Goal: Transaction & Acquisition: Purchase product/service

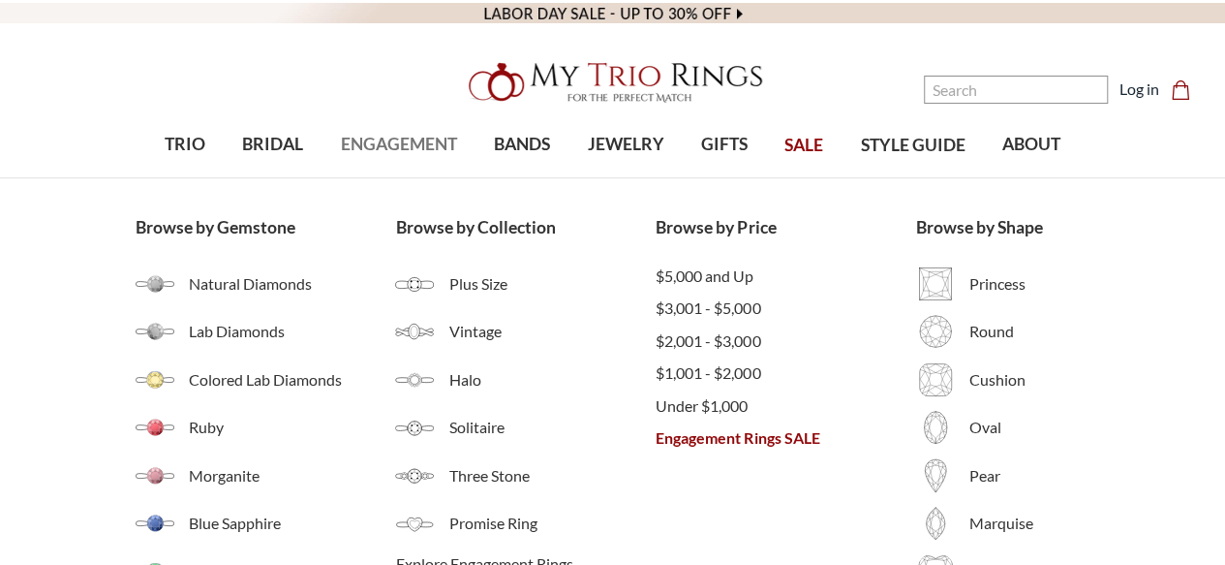
click at [388, 159] on link "ENGAGEMENT" at bounding box center [399, 144] width 153 height 63
click at [692, 394] on span "Under $1,000" at bounding box center [786, 405] width 261 height 23
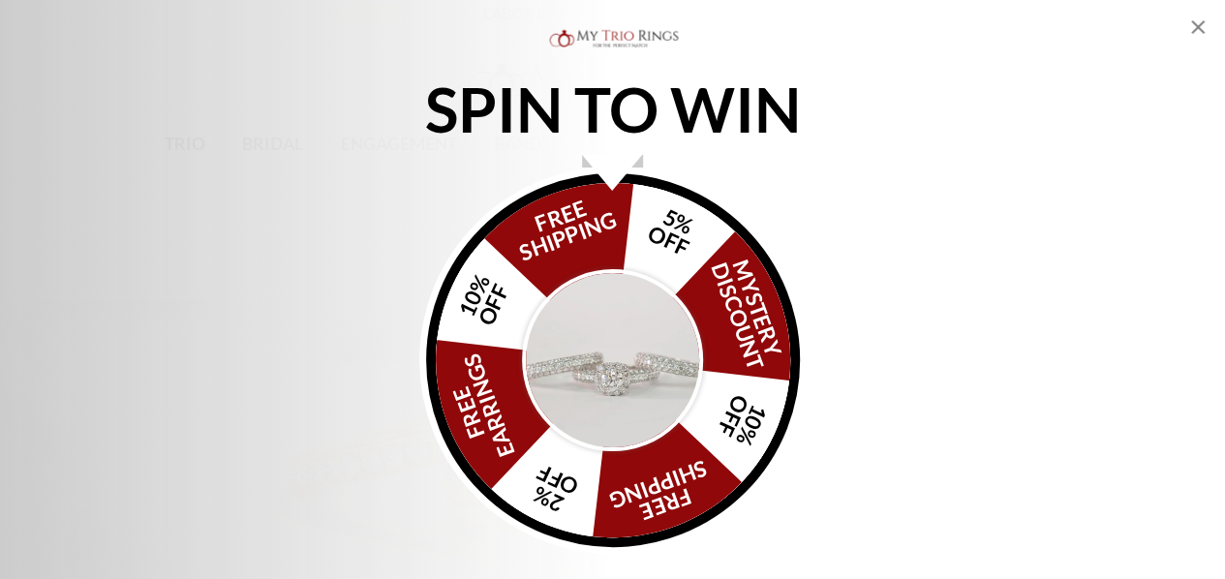
click at [1192, 22] on icon "Close popup" at bounding box center [1199, 27] width 14 height 14
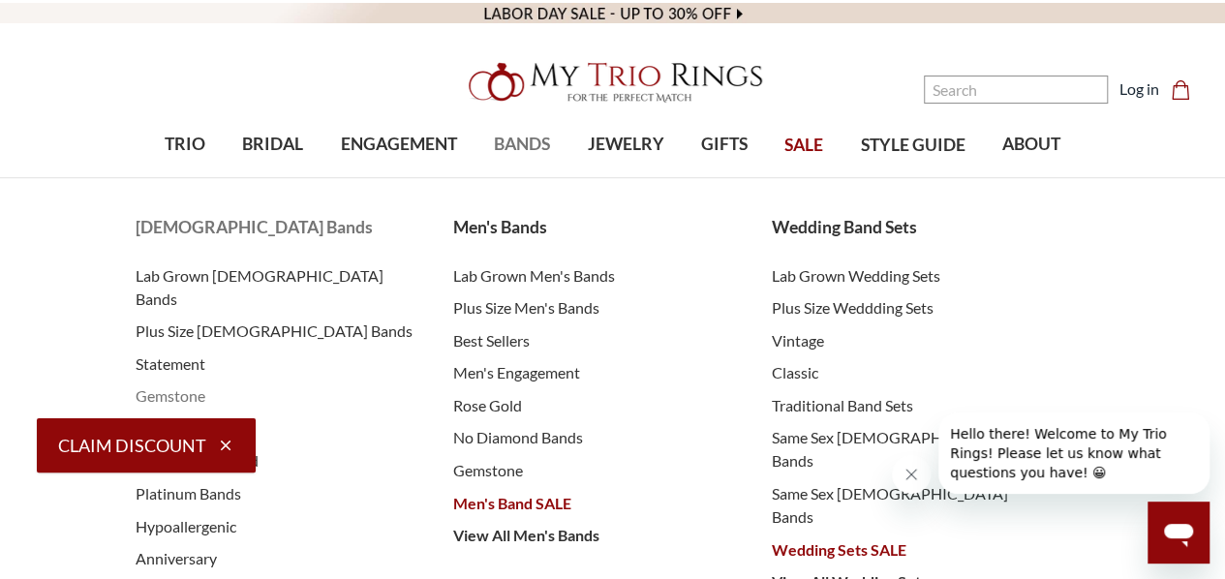
click at [196, 385] on span "Gemstone" at bounding box center [276, 396] width 280 height 23
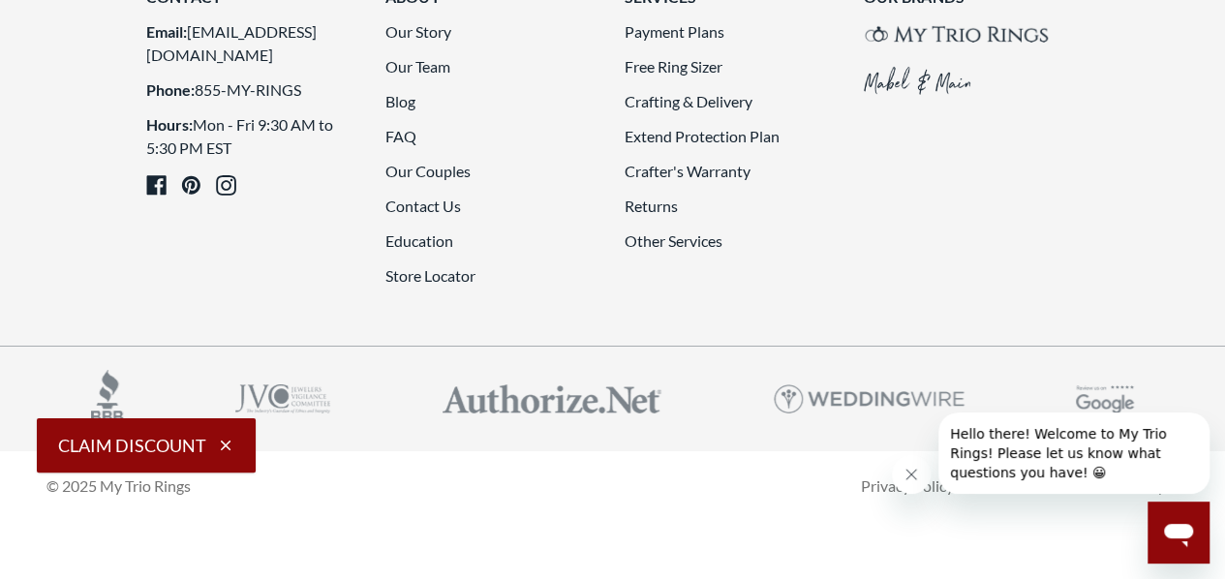
scroll to position [4182, 0]
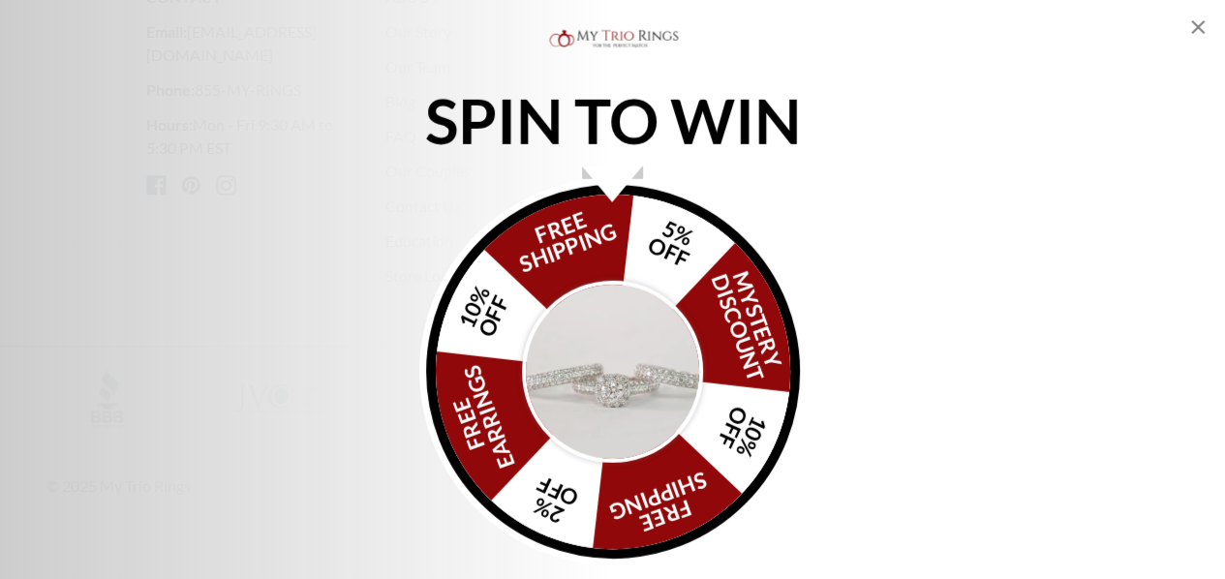
scroll to position [4153, 0]
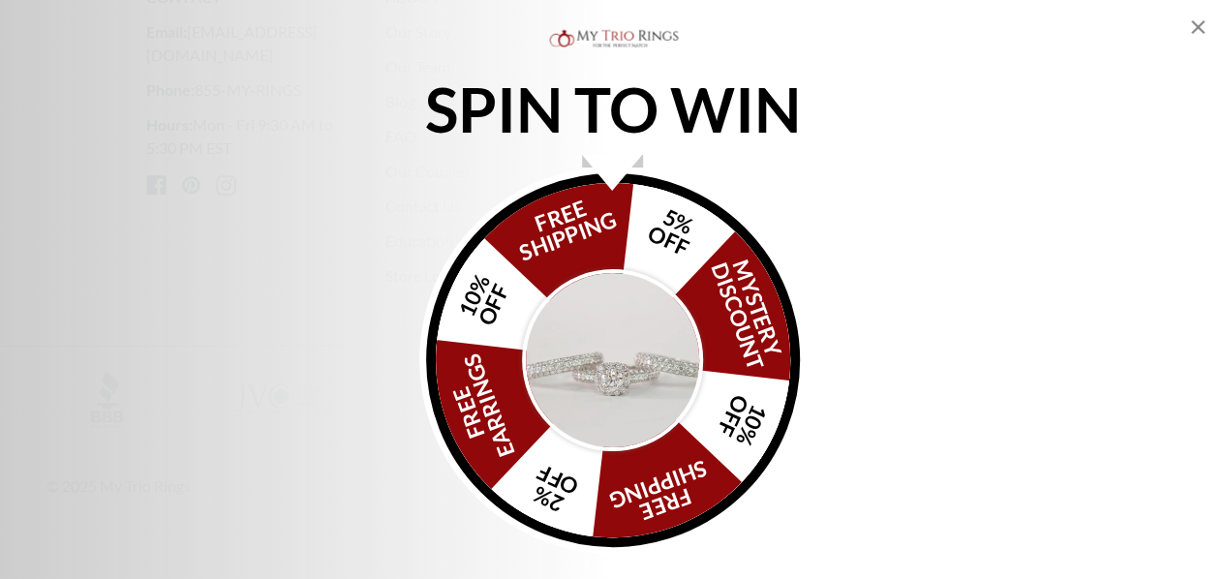
click at [1198, 24] on icon "Close popup" at bounding box center [1198, 26] width 23 height 23
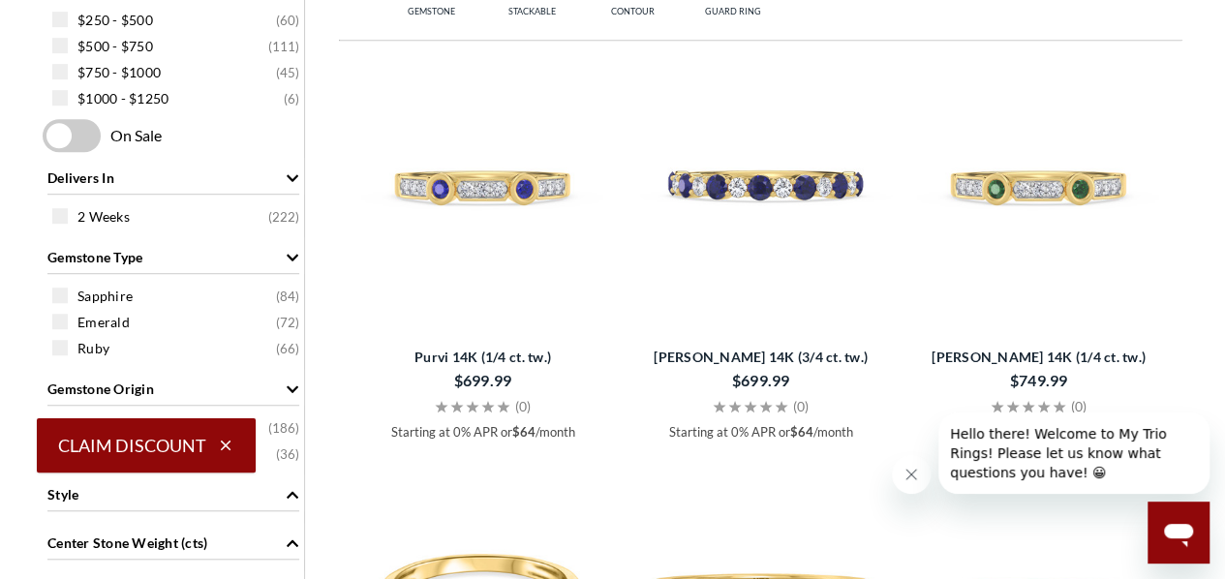
scroll to position [547, 0]
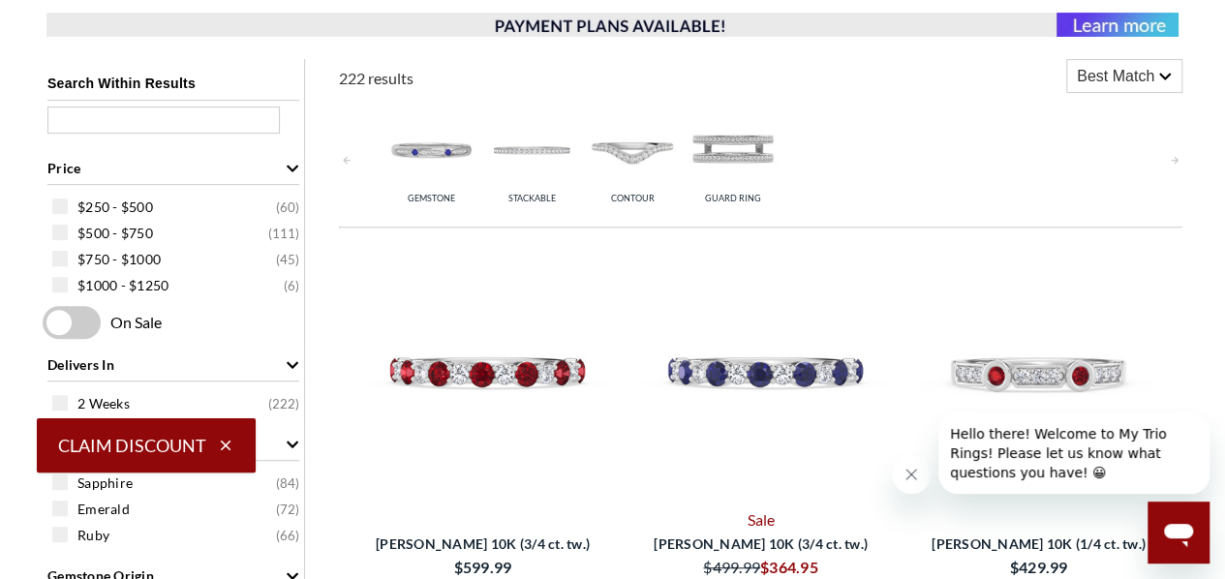
scroll to position [349, 0]
click at [161, 202] on span "$250 - $500 ( 60 )" at bounding box center [188, 206] width 222 height 19
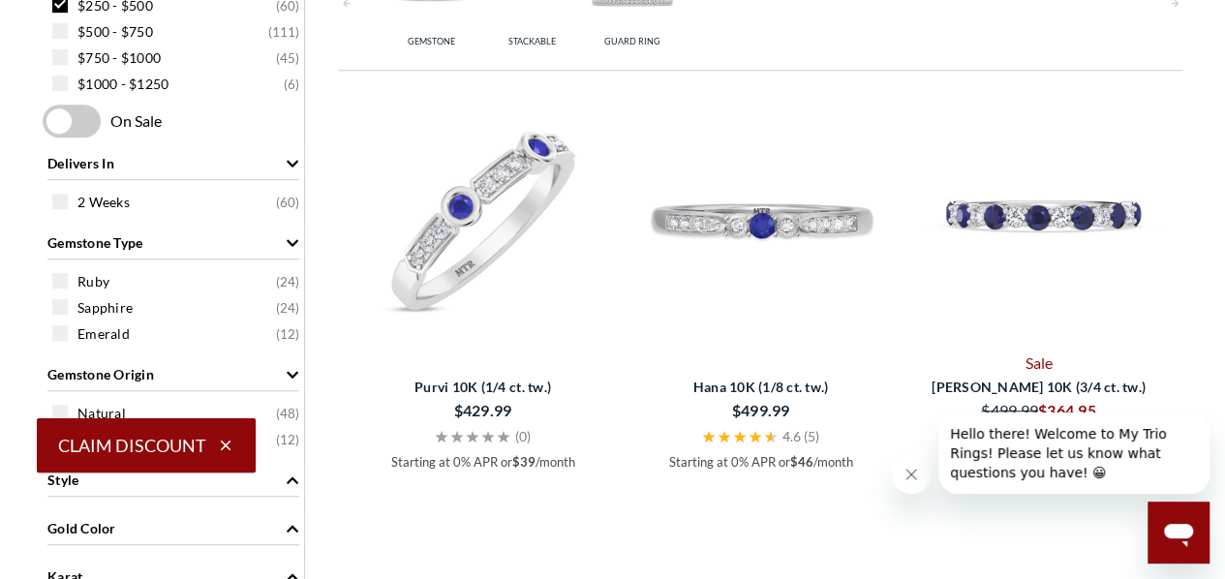
scroll to position [557, 0]
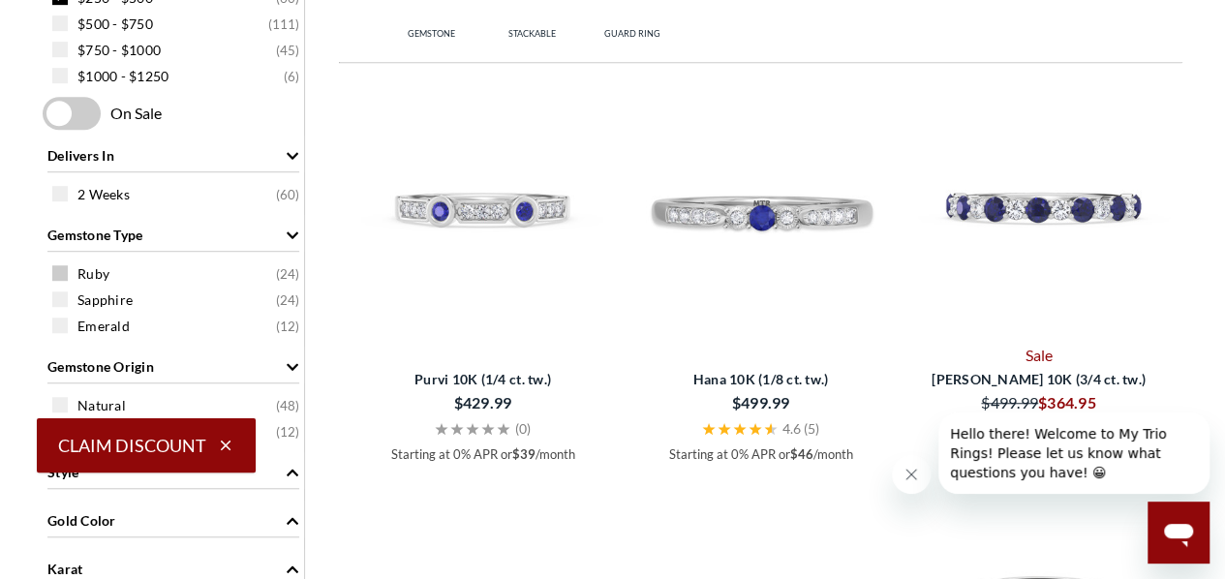
click at [223, 271] on span "Ruby ( 24 )" at bounding box center [188, 273] width 222 height 19
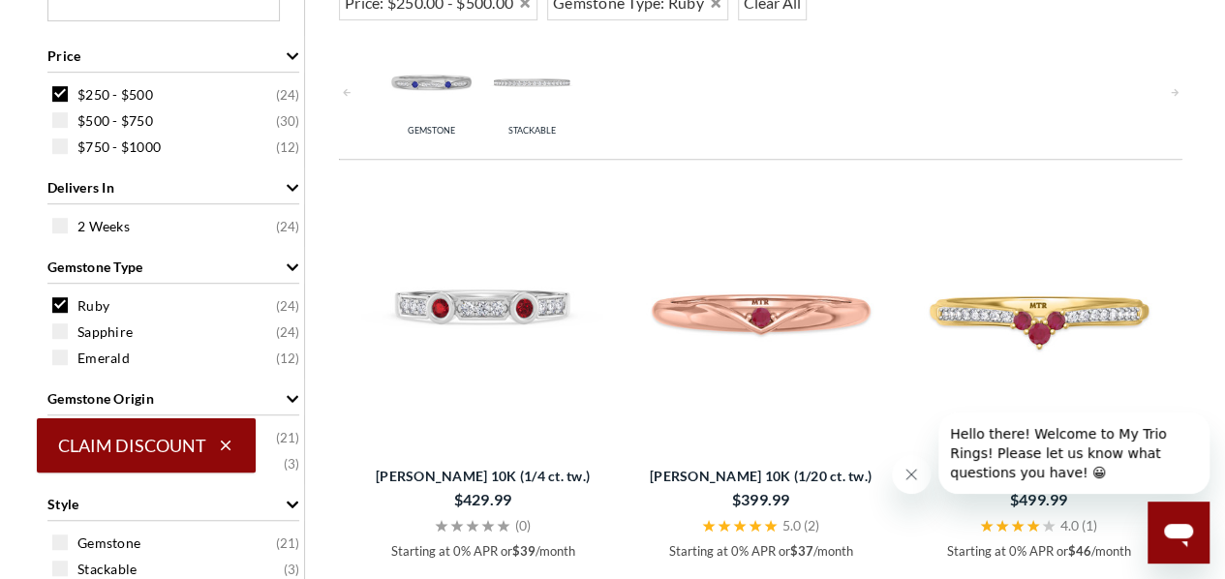
scroll to position [464, 0]
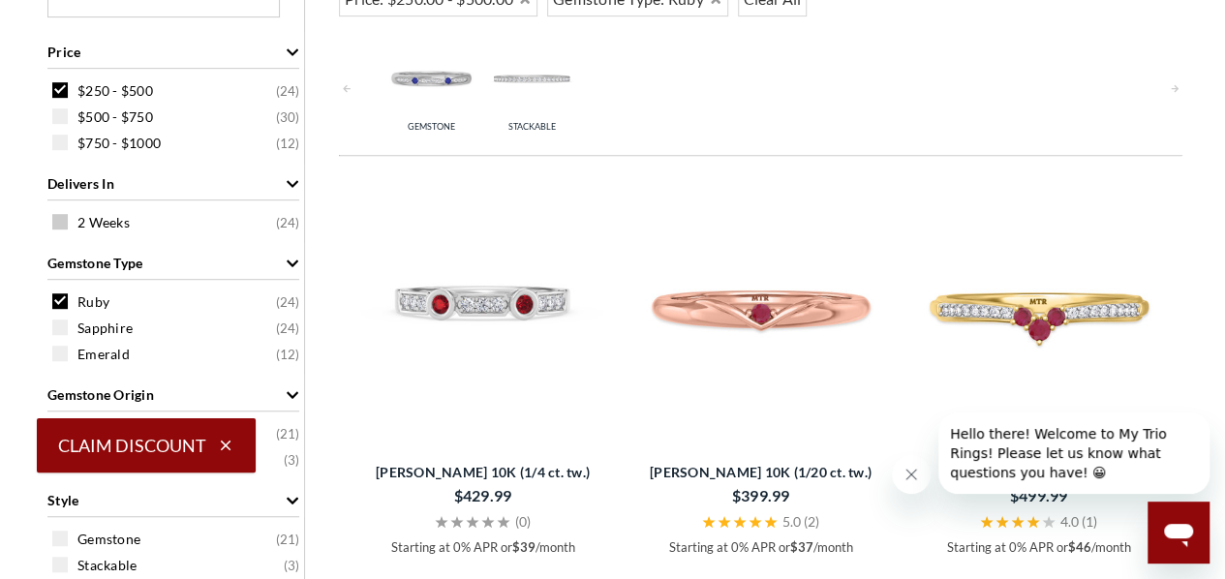
click at [149, 224] on span "2 Weeks ( 24 )" at bounding box center [188, 222] width 222 height 19
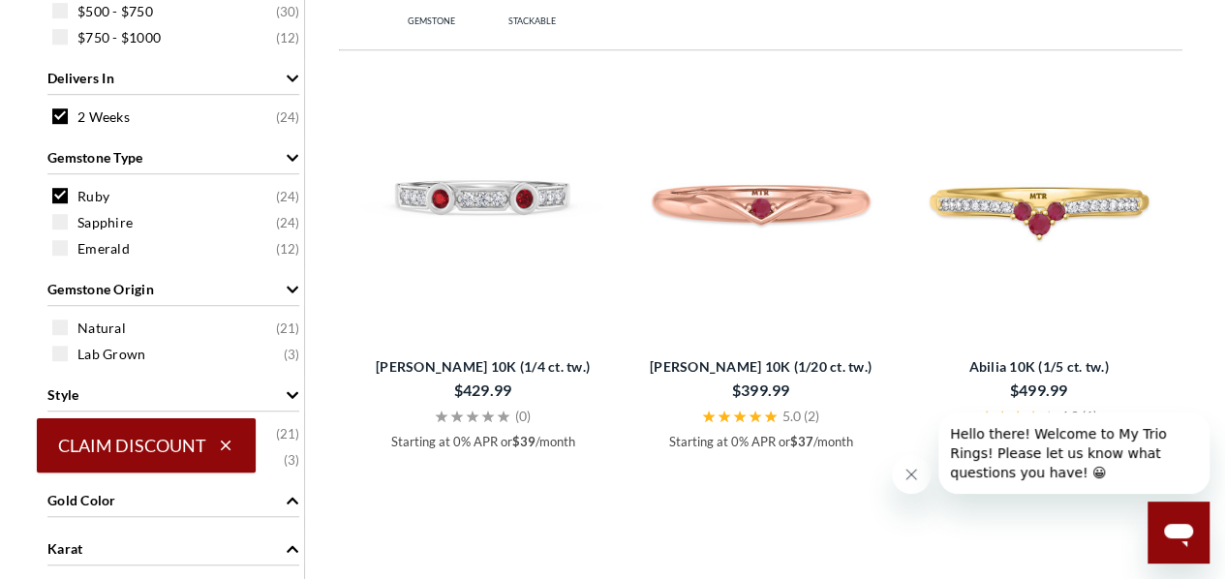
scroll to position [624, 0]
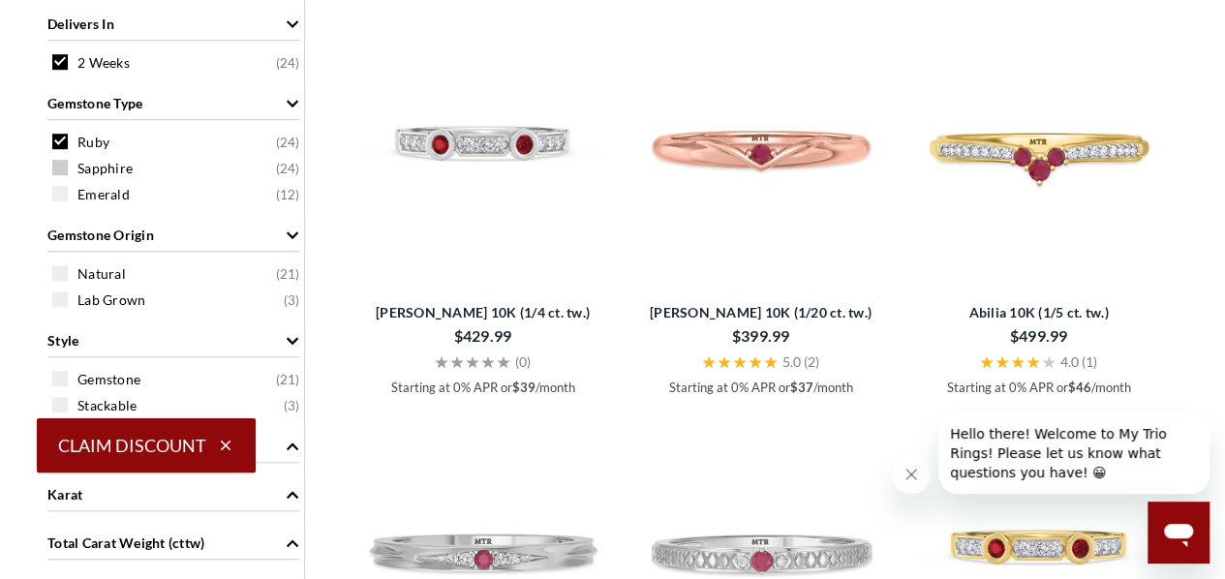
click at [265, 163] on span "Sapphire ( 24 )" at bounding box center [188, 168] width 222 height 19
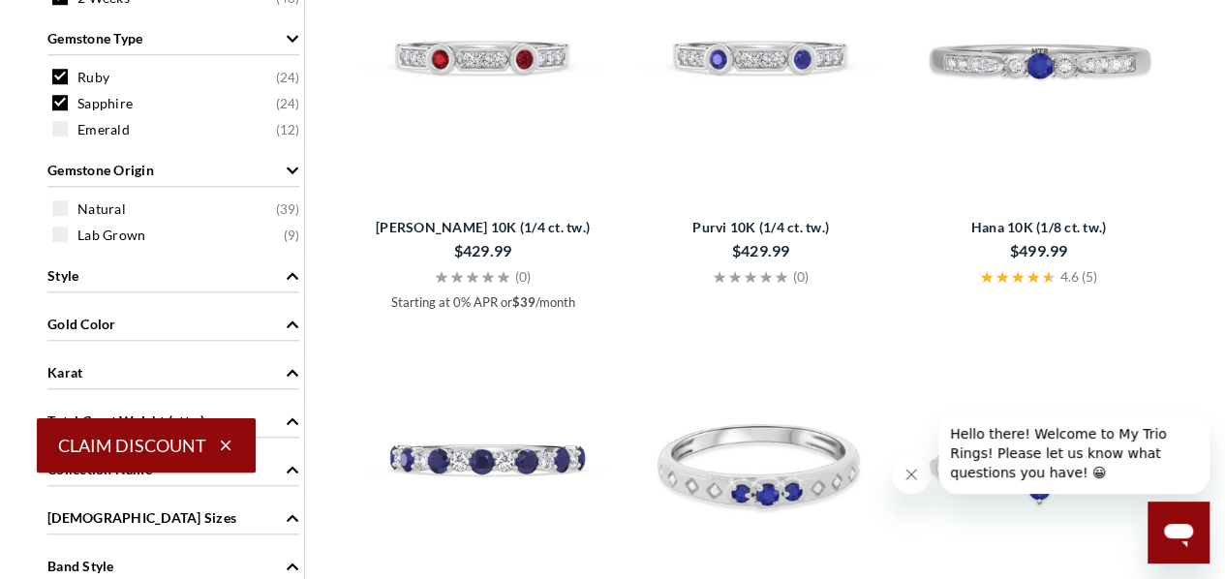
scroll to position [839, 0]
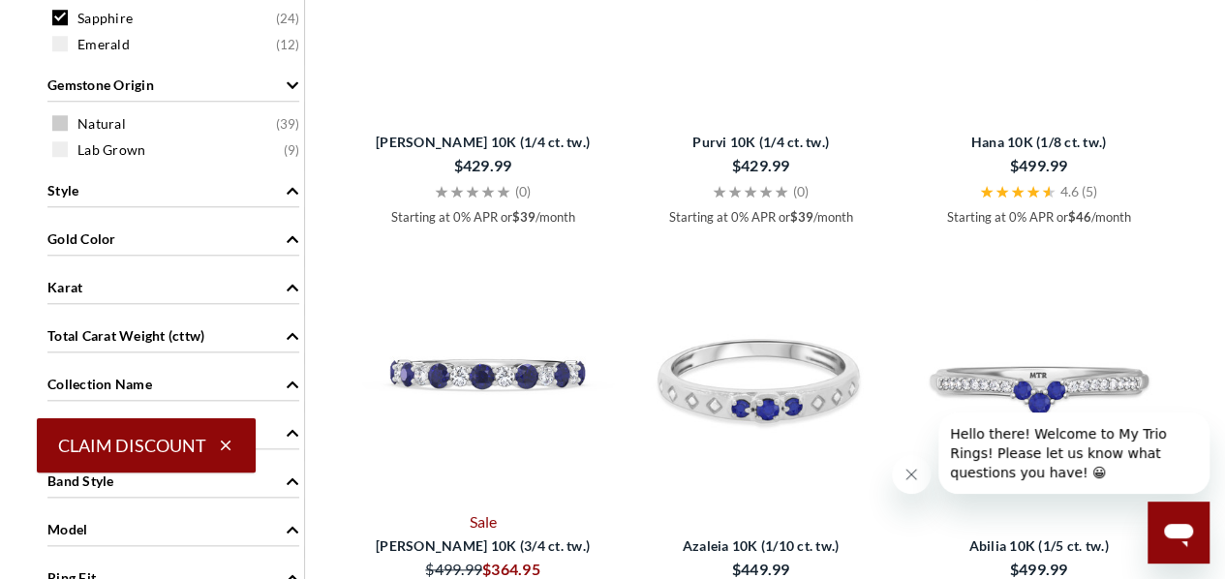
click at [191, 122] on span "Natural ( 39 )" at bounding box center [188, 123] width 222 height 19
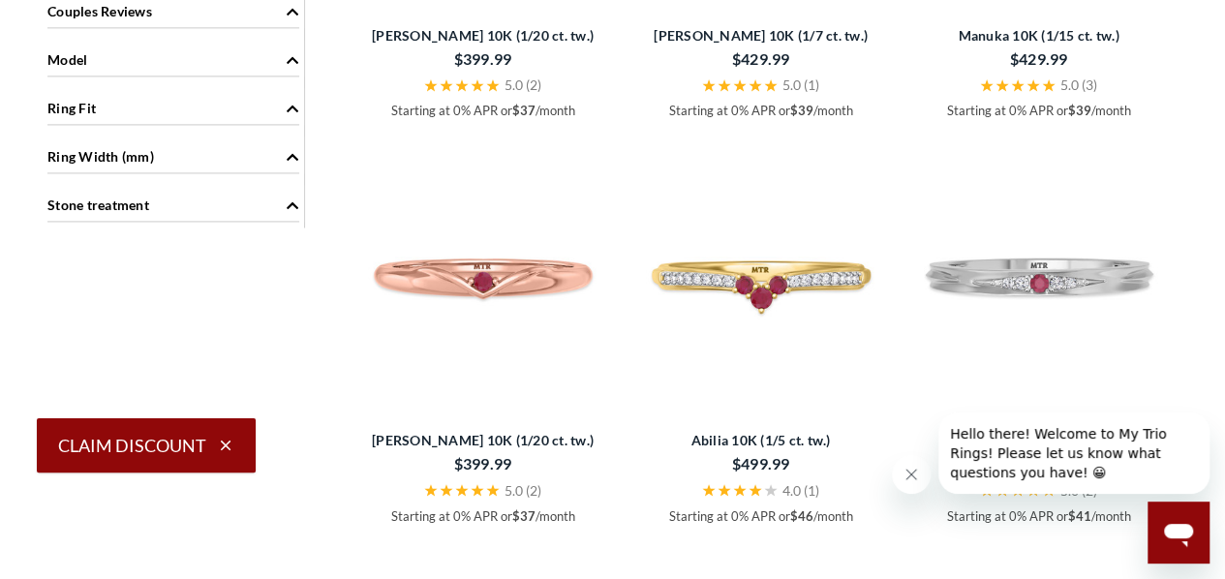
scroll to position [1228, 0]
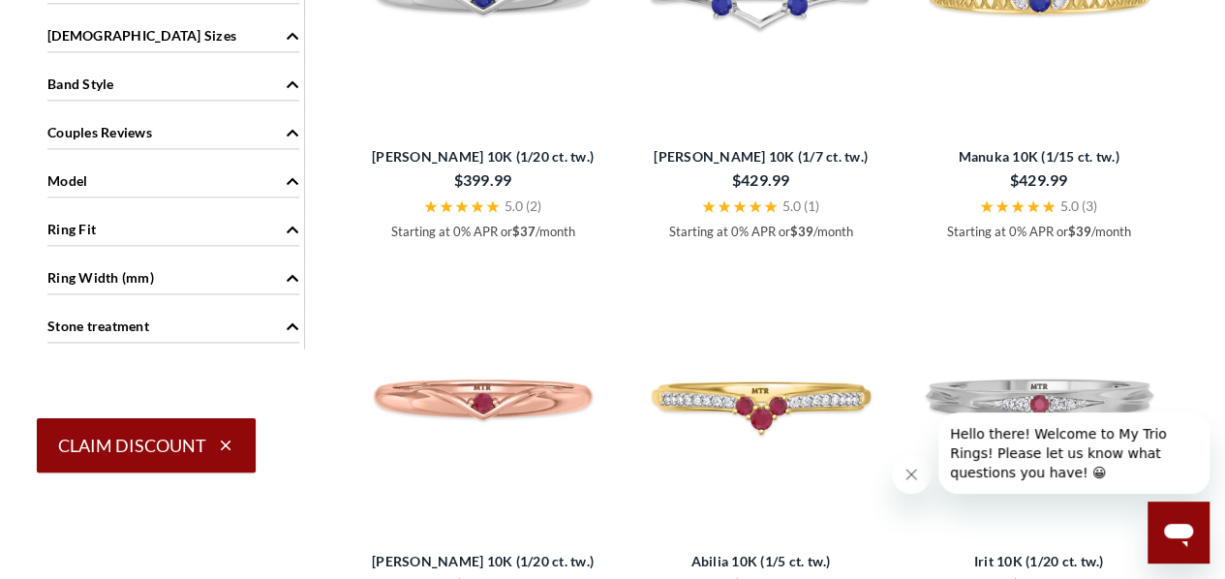
click at [148, 267] on span "Ring Width (mm)" at bounding box center [100, 277] width 107 height 20
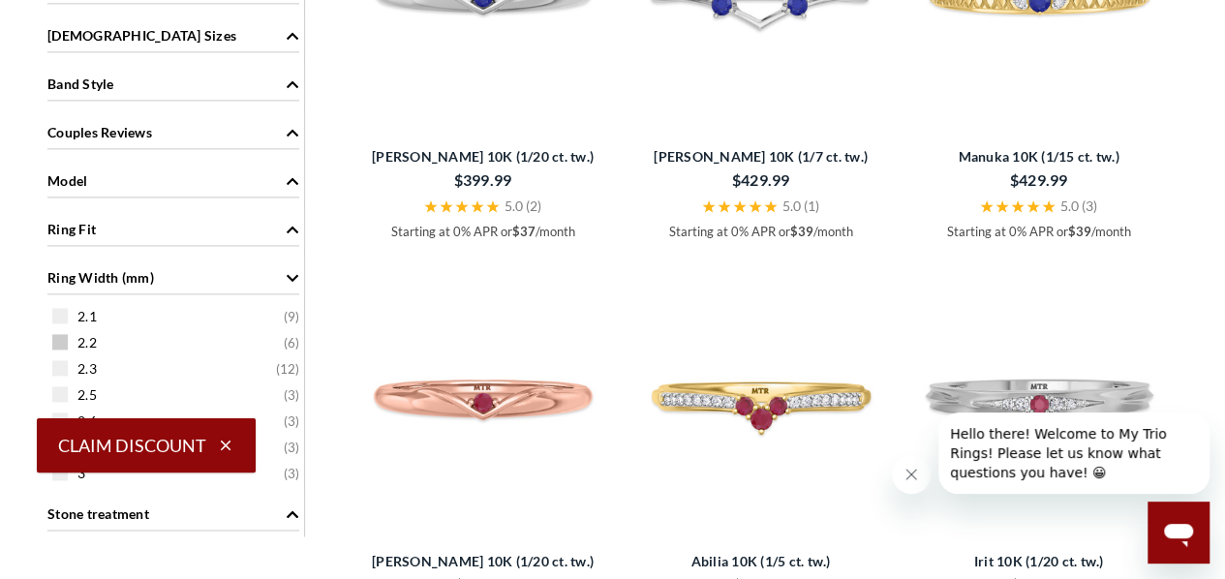
click at [123, 337] on span "2.2 ( 6 )" at bounding box center [188, 342] width 222 height 19
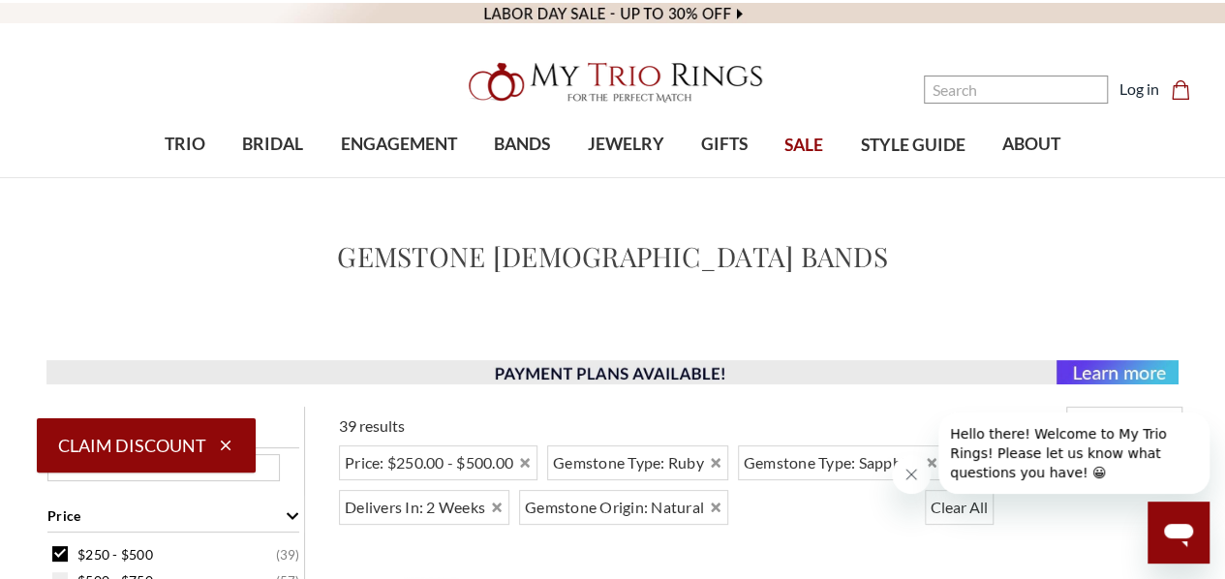
scroll to position [1228, 0]
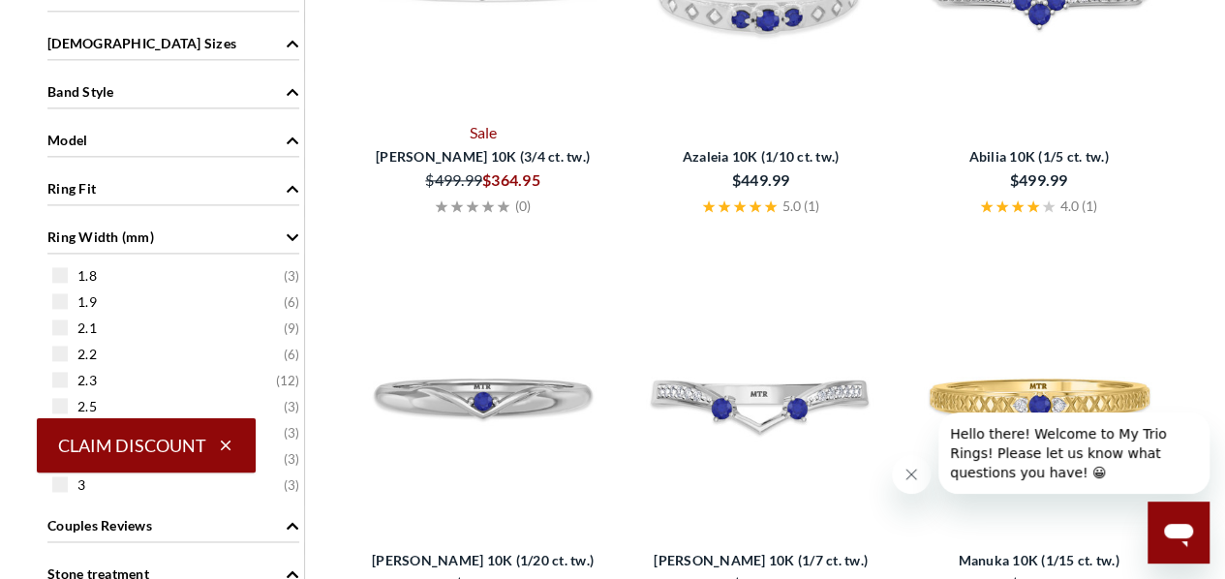
scroll to position [839, 0]
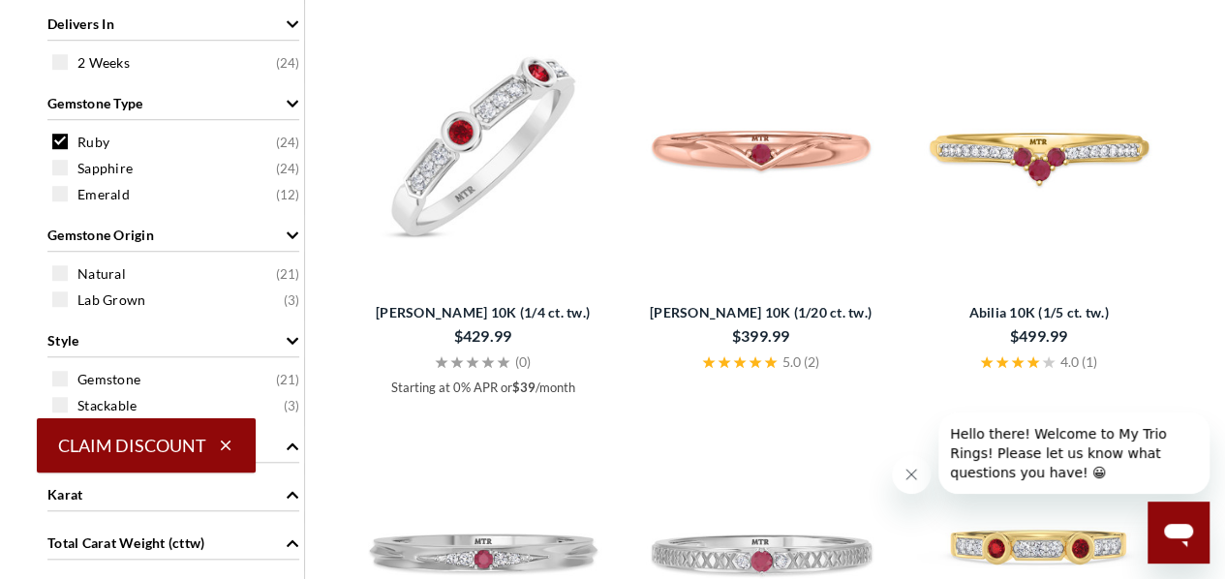
scroll to position [464, 0]
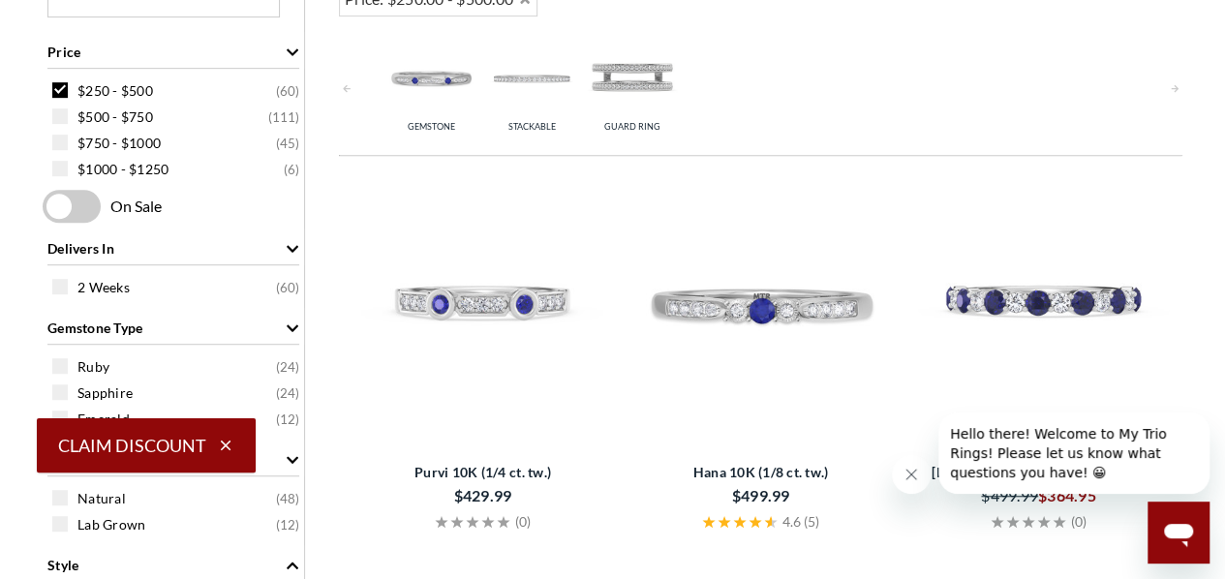
scroll to position [557, 0]
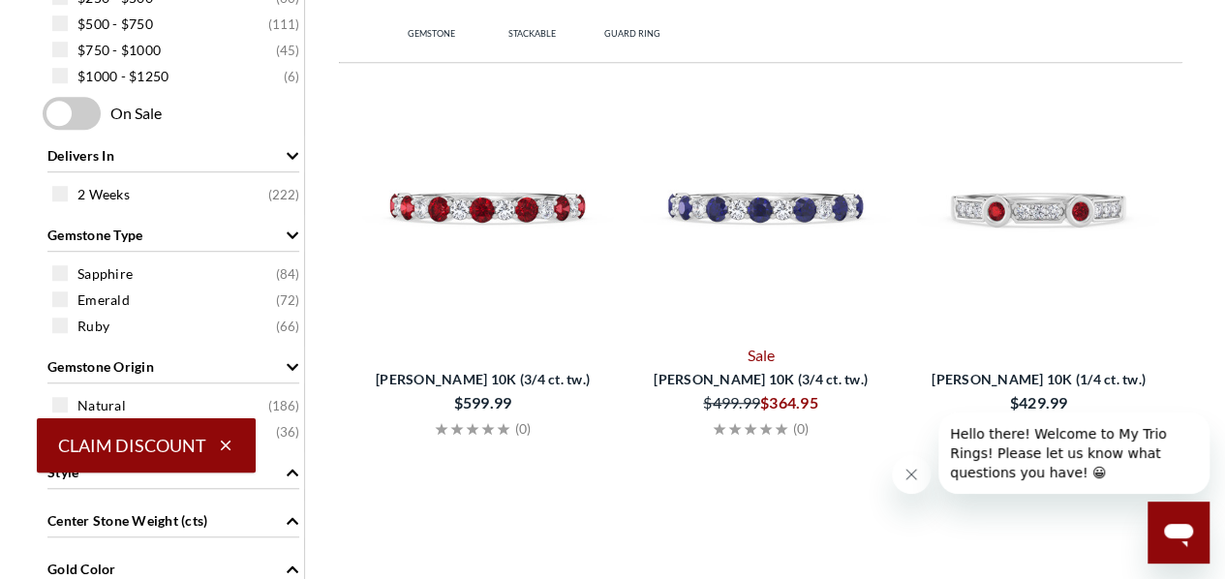
scroll to position [349, 0]
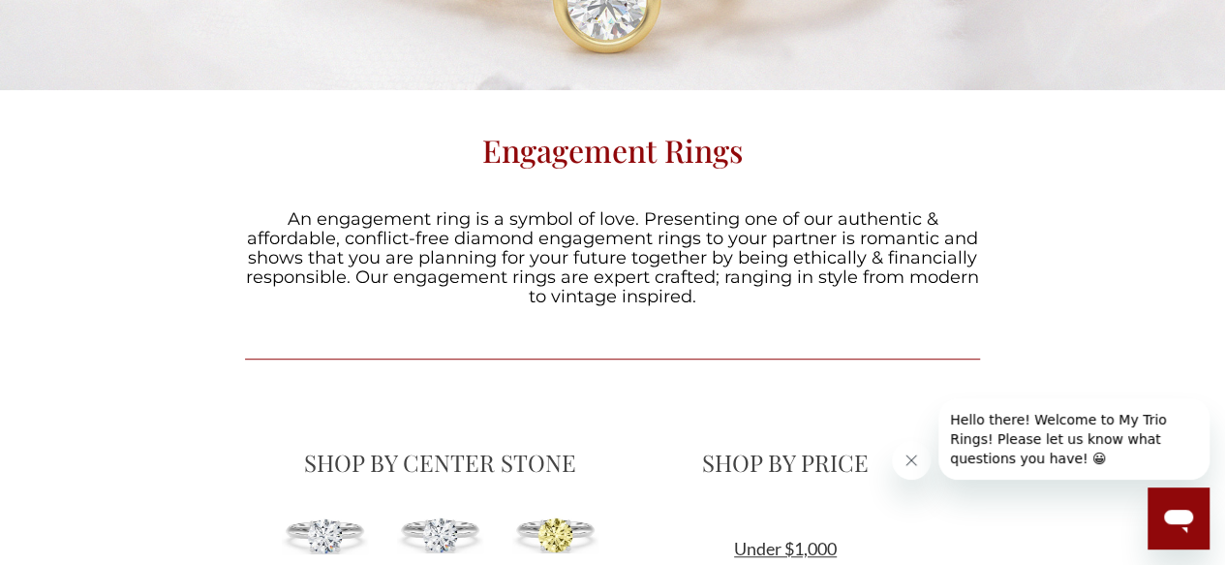
scroll to position [396, 0]
